Goal: Subscribe to service/newsletter

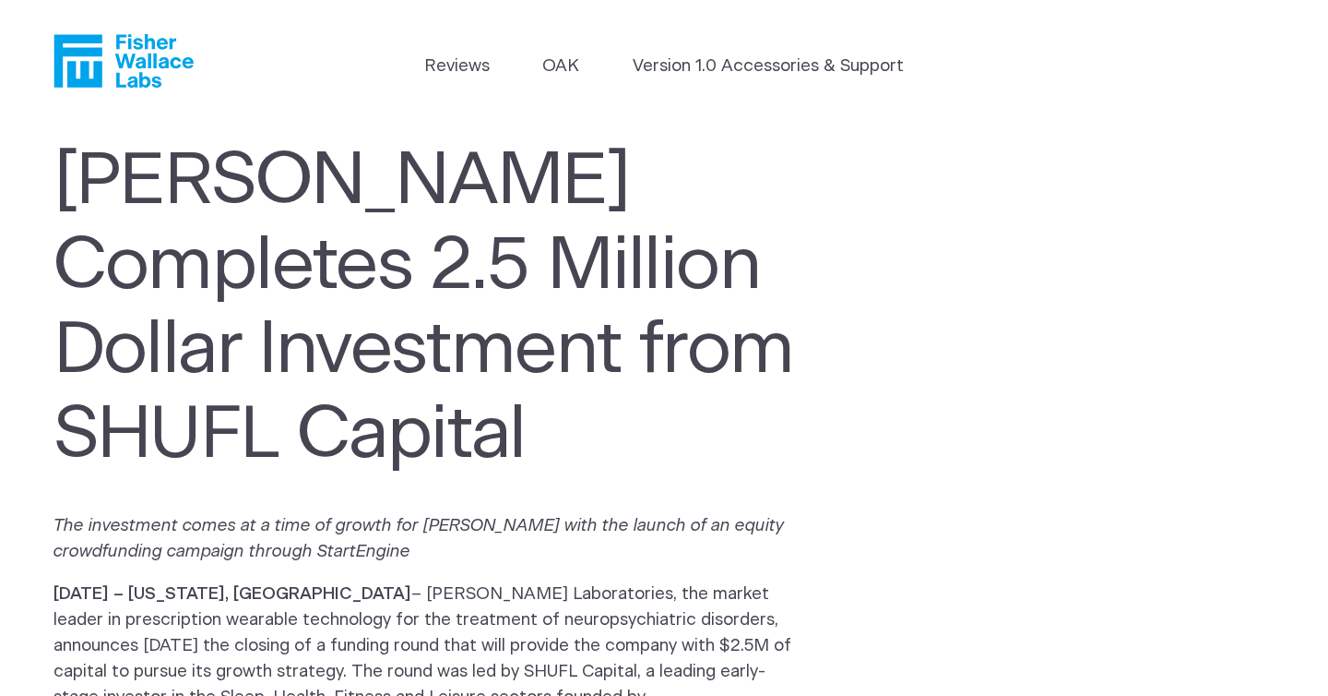
click at [149, 65] on icon "Fisher Wallace" at bounding box center [130, 61] width 126 height 54
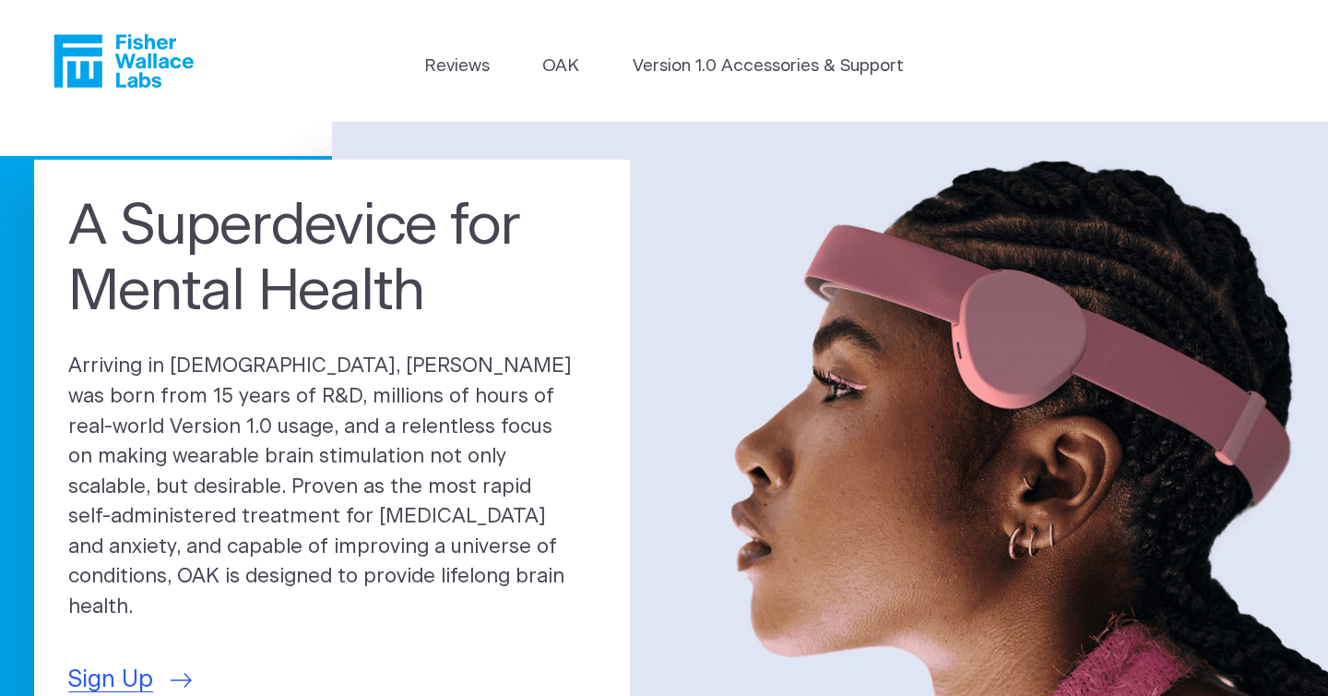
scroll to position [134, 0]
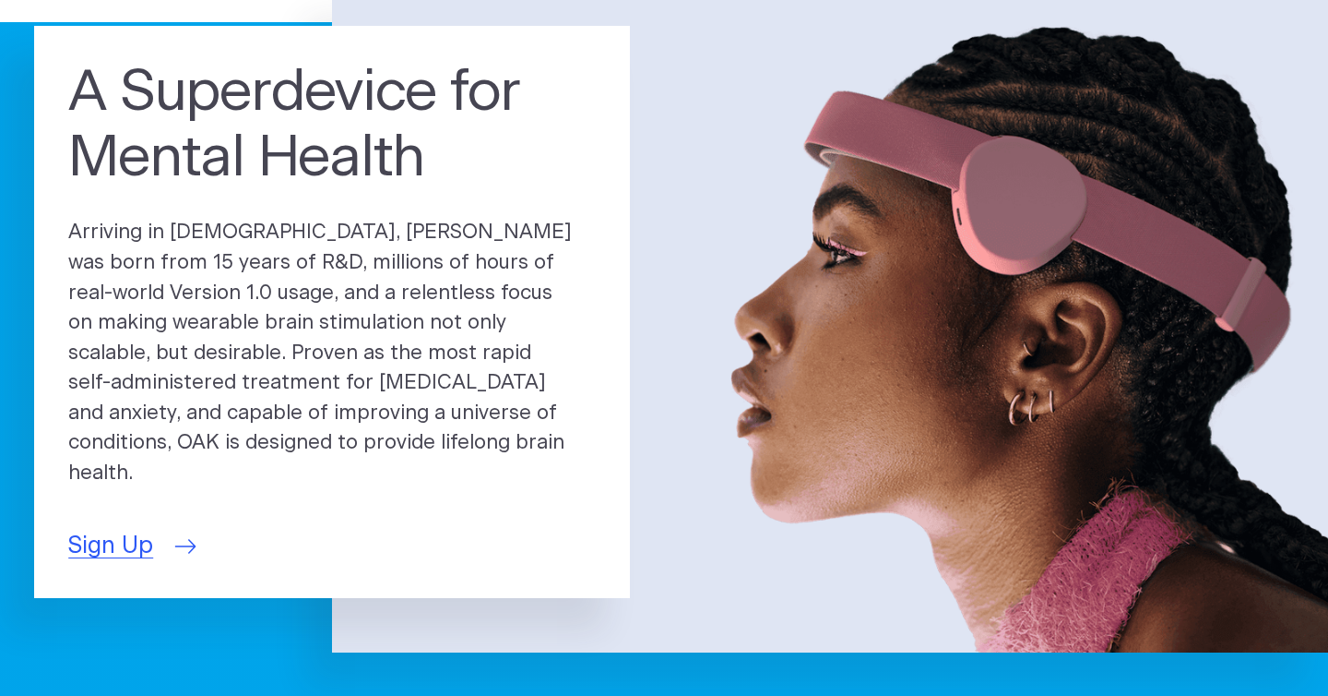
click at [118, 529] on span "Sign Up" at bounding box center [110, 546] width 85 height 35
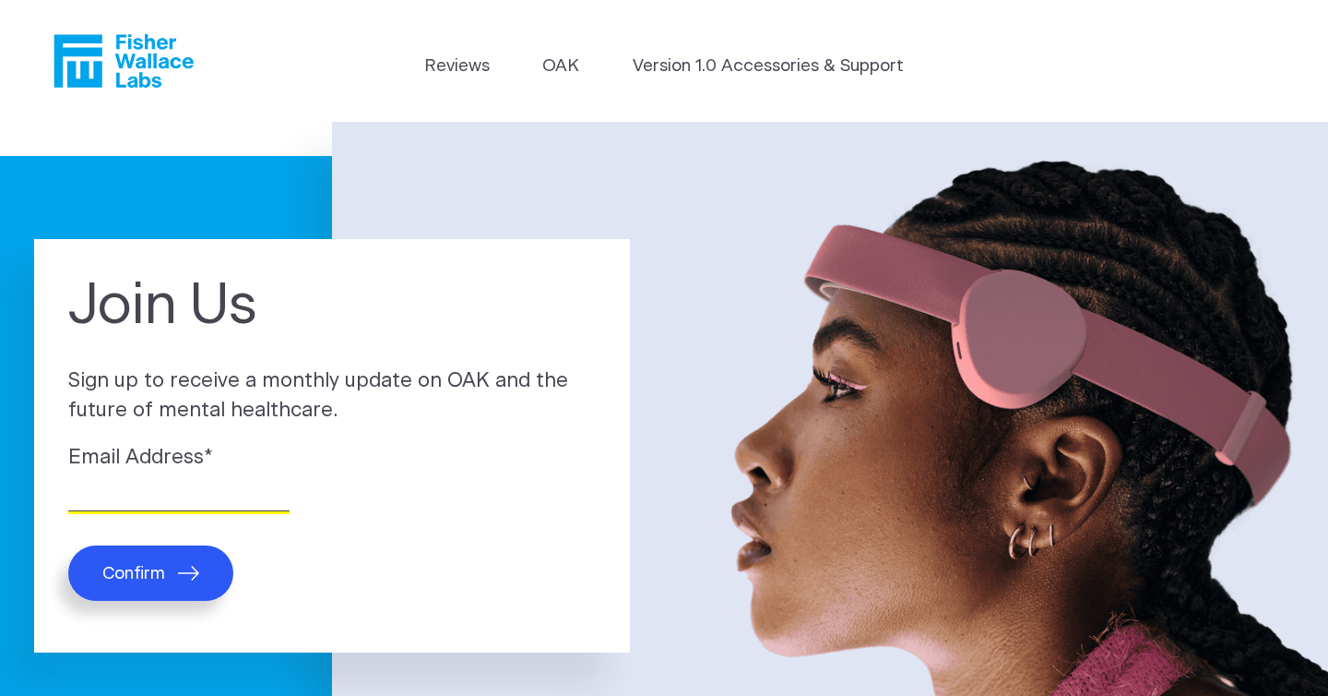
click at [111, 491] on input "Email Address *" at bounding box center [178, 496] width 221 height 29
type input "[EMAIL_ADDRESS][DOMAIN_NAME]"
click at [125, 572] on span "Confirm" at bounding box center [133, 573] width 63 height 21
